Goal: Obtain resource: Download file/media

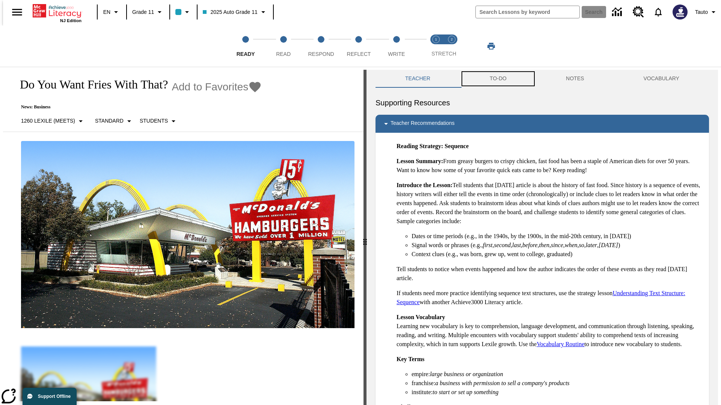
click at [497, 79] on button "TO-DO" at bounding box center [498, 79] width 76 height 18
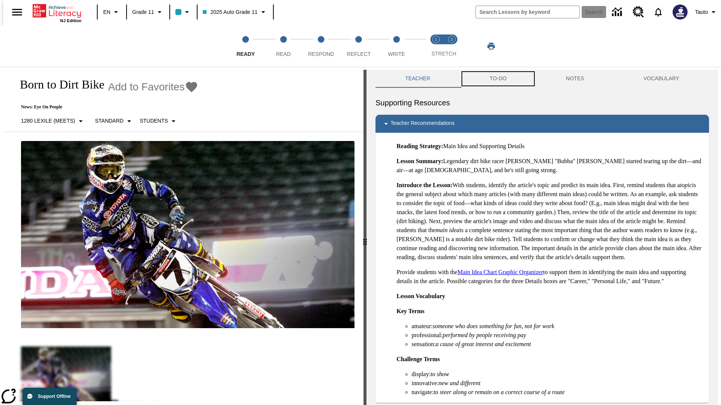
click at [497, 79] on button "TO-DO" at bounding box center [498, 79] width 76 height 18
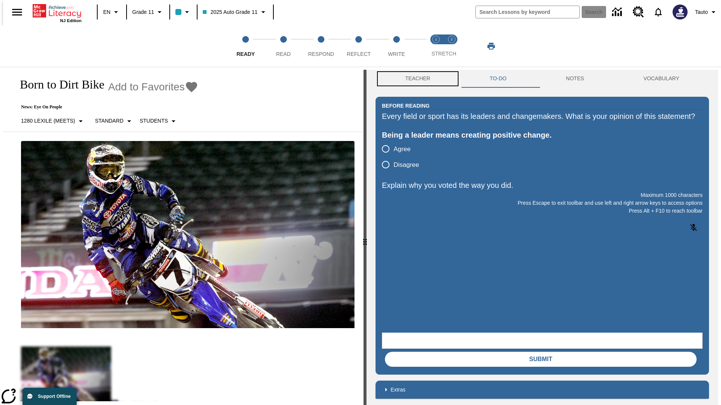
scroll to position [0, 0]
click at [415, 79] on button "Teacher" at bounding box center [417, 78] width 84 height 18
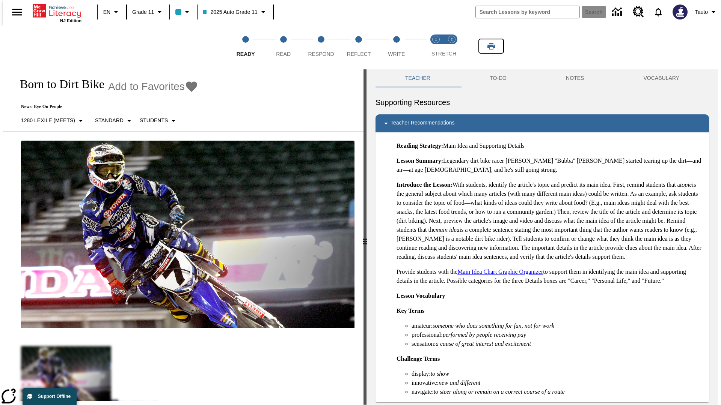
click at [491, 46] on icon "Print" at bounding box center [491, 46] width 8 height 7
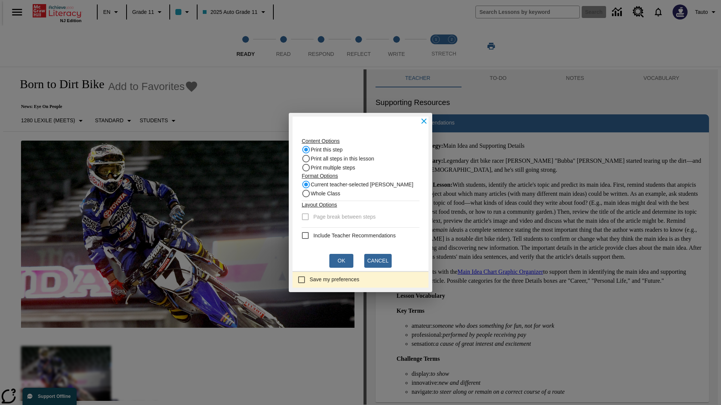
click at [307, 236] on recommendation "Include Teacher Recommendations" at bounding box center [305, 235] width 9 height 9
checkbox recommendation "true"
click at [341, 261] on button "Ok" at bounding box center [341, 261] width 24 height 14
